Goal: Task Accomplishment & Management: Manage account settings

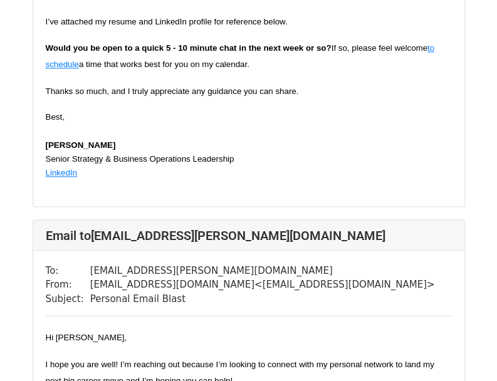
scroll to position [2228, 0]
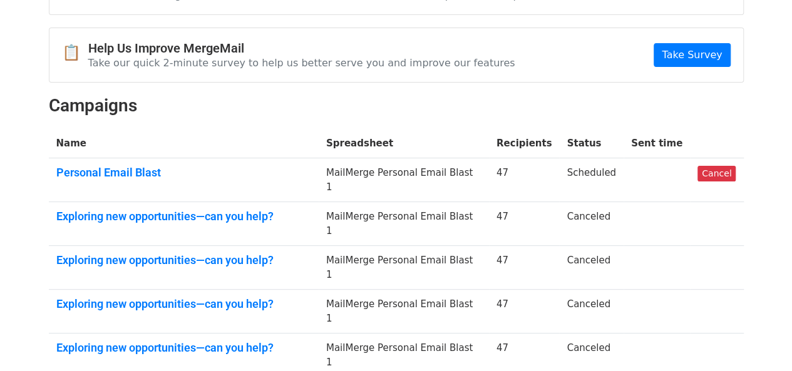
scroll to position [99, 0]
drag, startPoint x: 713, startPoint y: 174, endPoint x: 449, endPoint y: 66, distance: 285.5
click at [713, 174] on link "Cancel" at bounding box center [717, 173] width 38 height 16
